Goal: Task Accomplishment & Management: Use online tool/utility

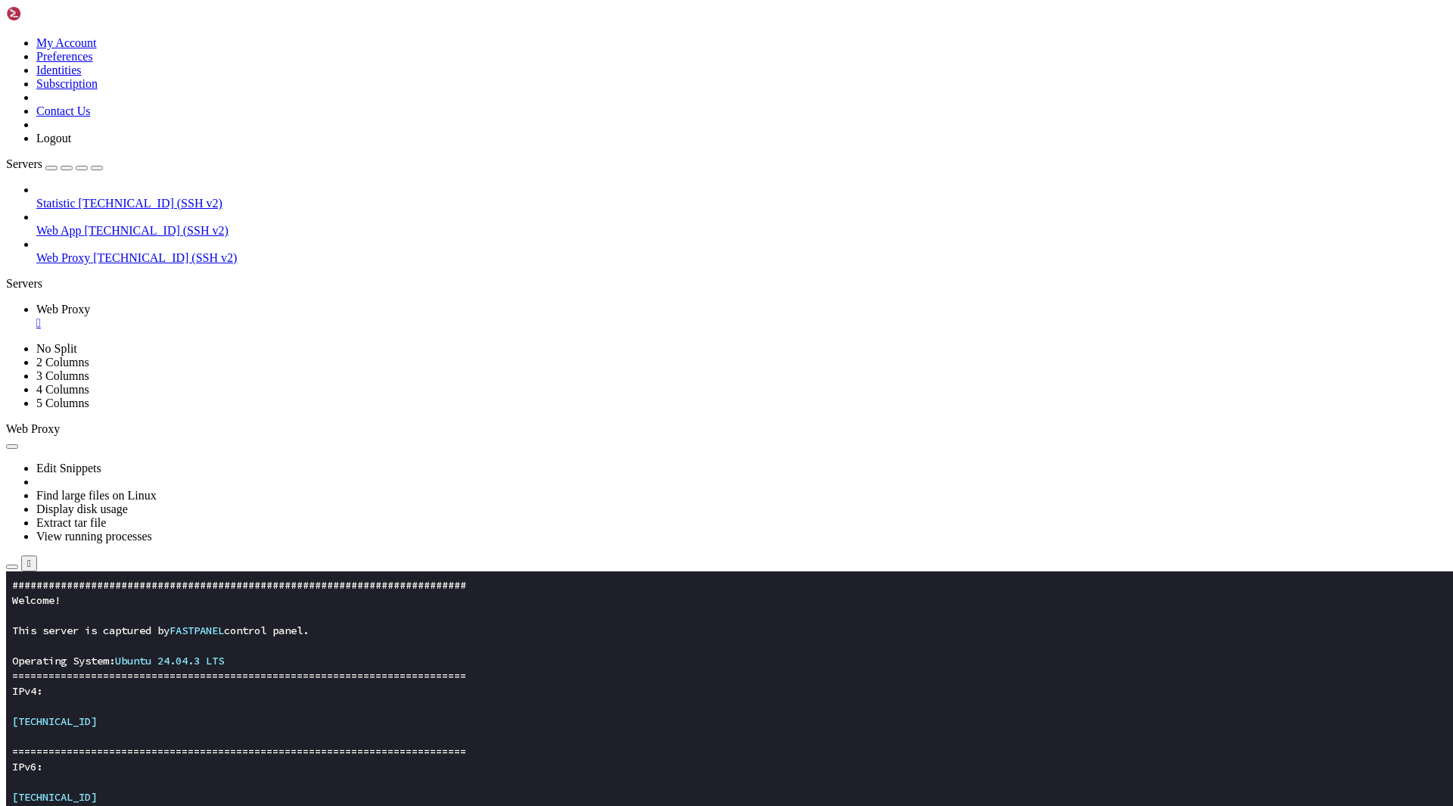
scroll to position [1196, 0]
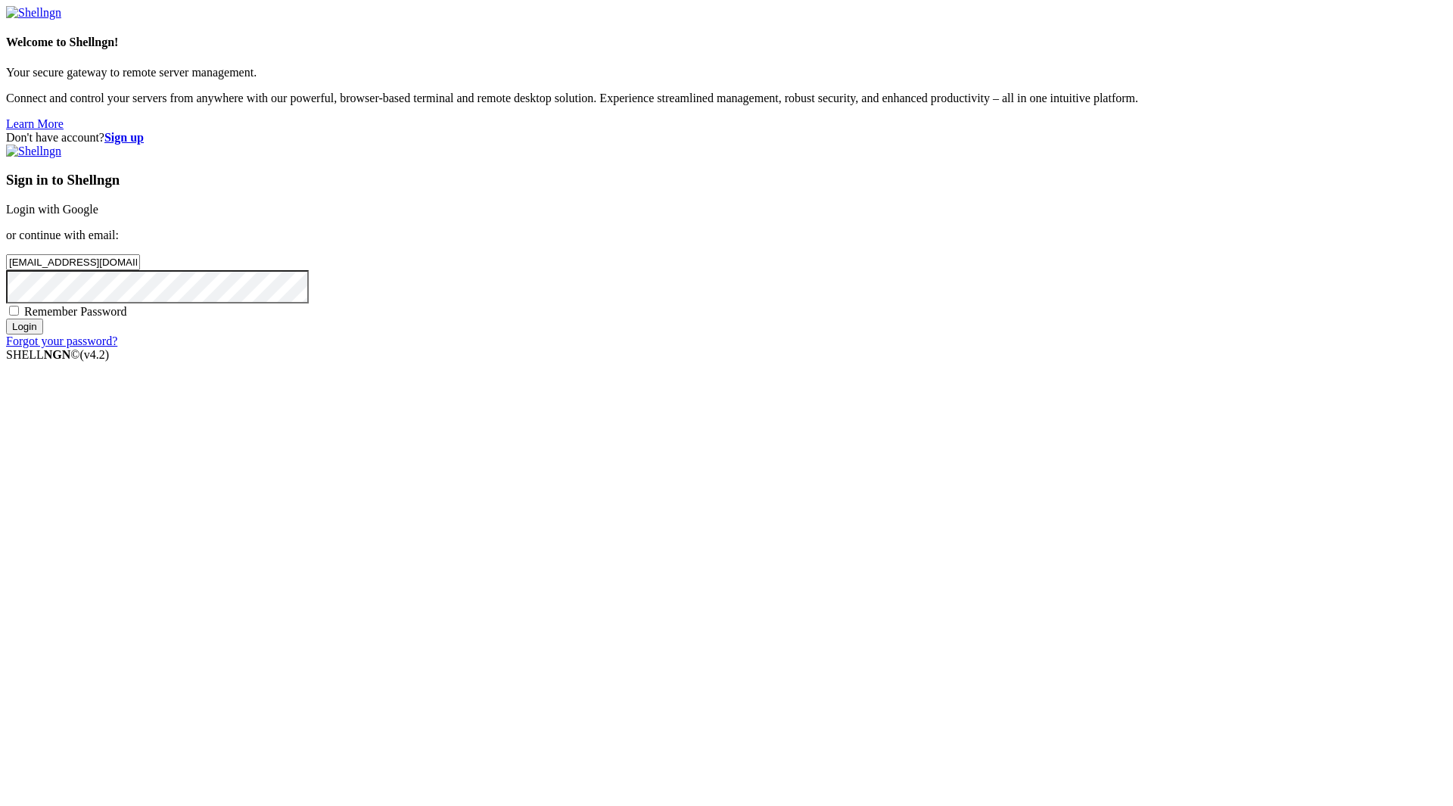
click at [503, 275] on div "Don't have account? Sign up Sign in to Shellngn Login with Google or continue w…" at bounding box center [726, 239] width 1441 height 217
click at [813, 319] on div "Remember Password" at bounding box center [726, 311] width 1441 height 15
click at [127, 318] on span "Remember Password" at bounding box center [75, 311] width 103 height 13
click at [19, 316] on input "Remember Password" at bounding box center [14, 311] width 10 height 10
checkbox input "true"
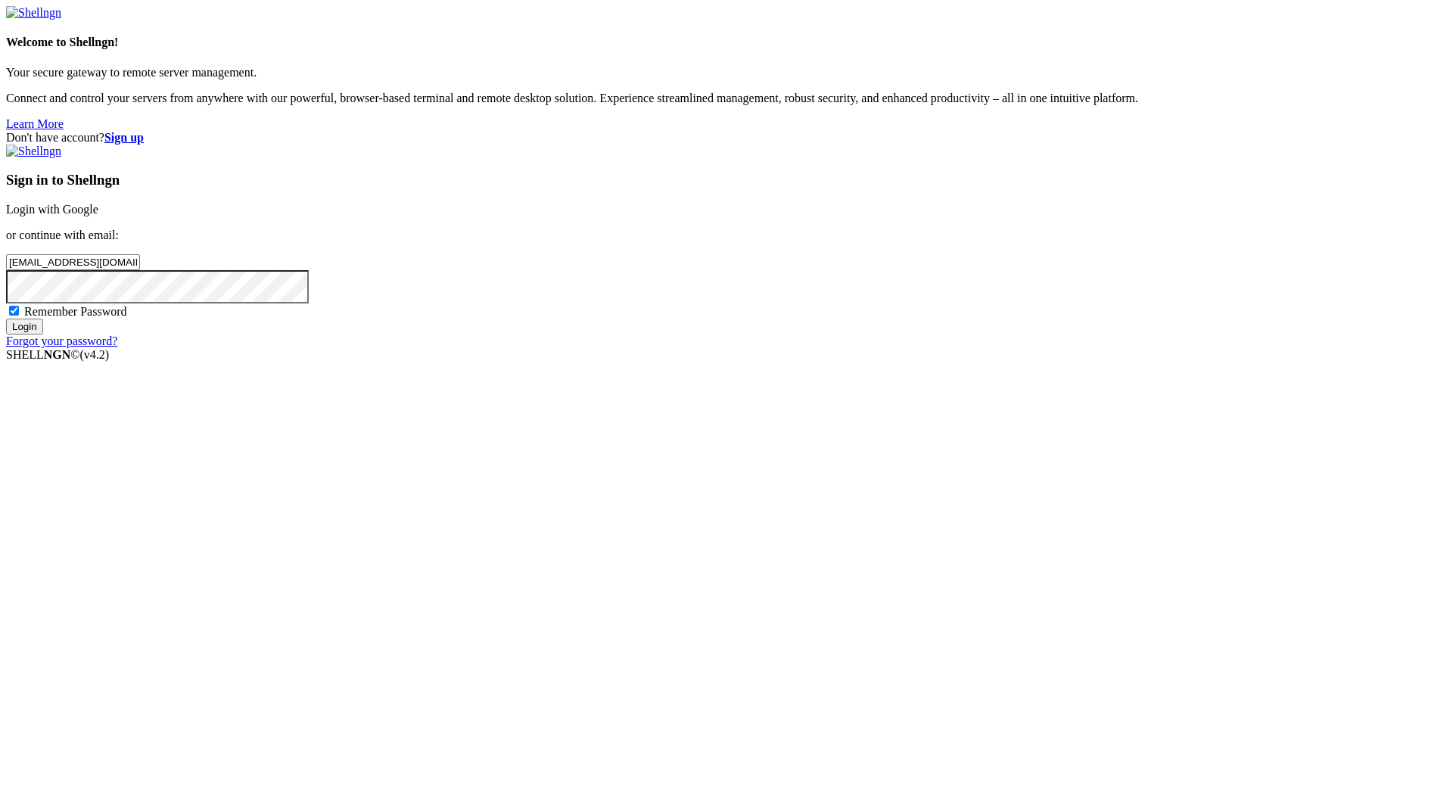
click at [43, 335] on input "Login" at bounding box center [24, 327] width 37 height 16
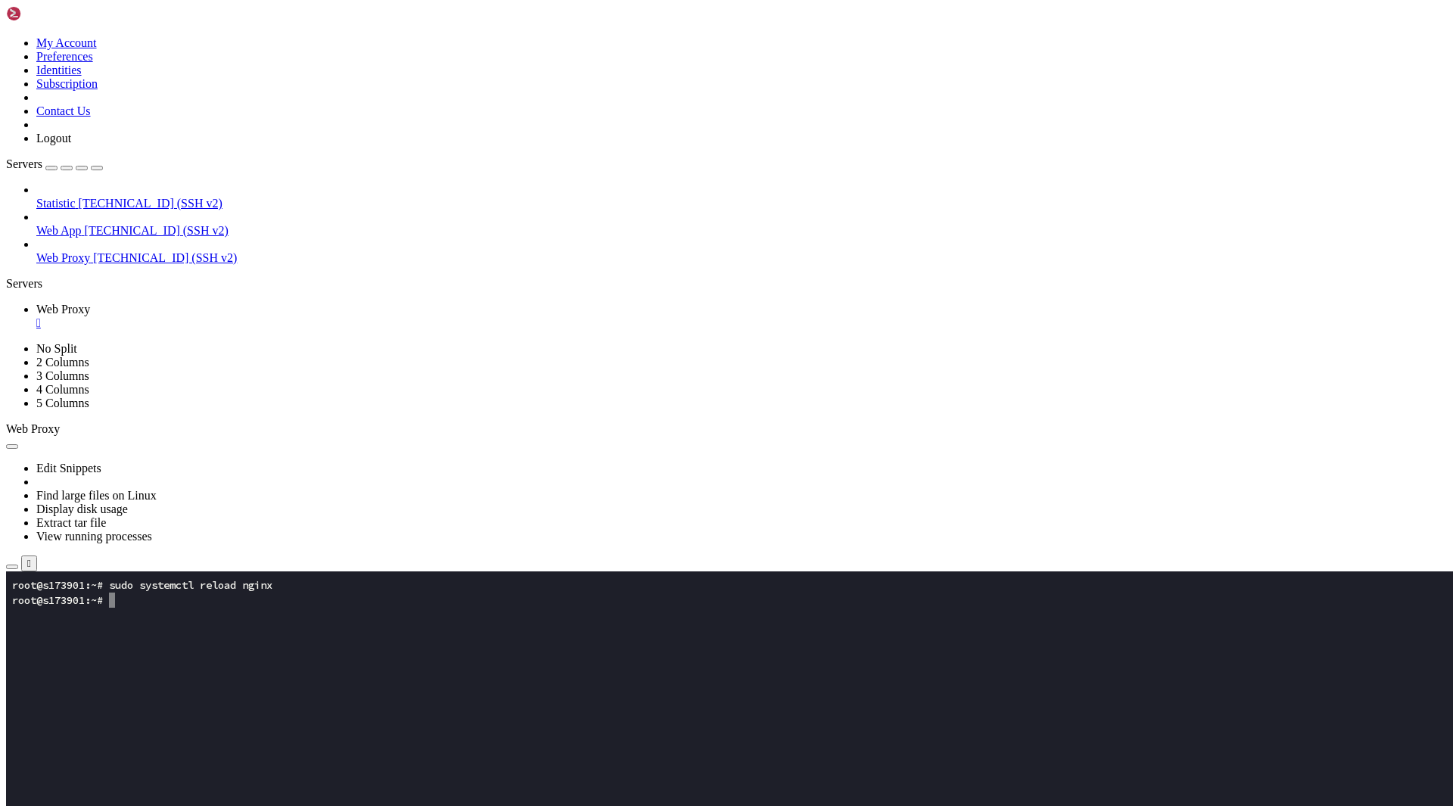
click at [171, 733] on x-row at bounding box center [637, 736] width 1250 height 15
click at [325, 805] on x-row at bounding box center [637, 812] width 1250 height 15
